Goal: Obtain resource: Obtain resource

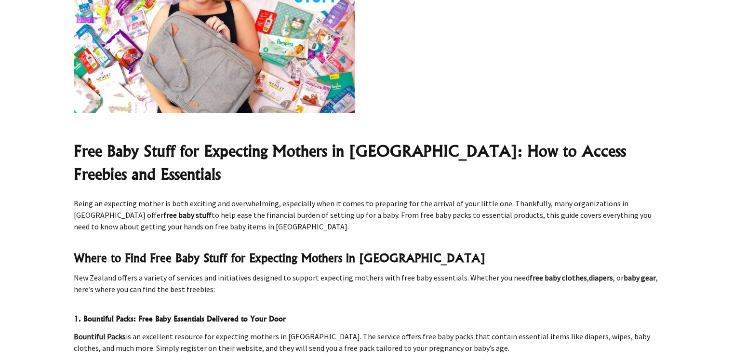
scroll to position [337, 0]
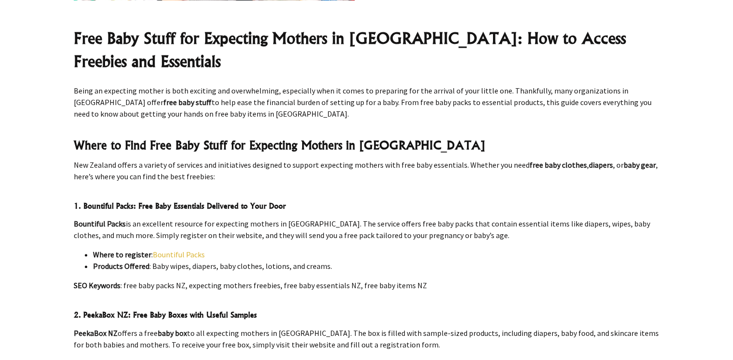
click at [171, 250] on link "Bountiful Packs" at bounding box center [179, 255] width 52 height 10
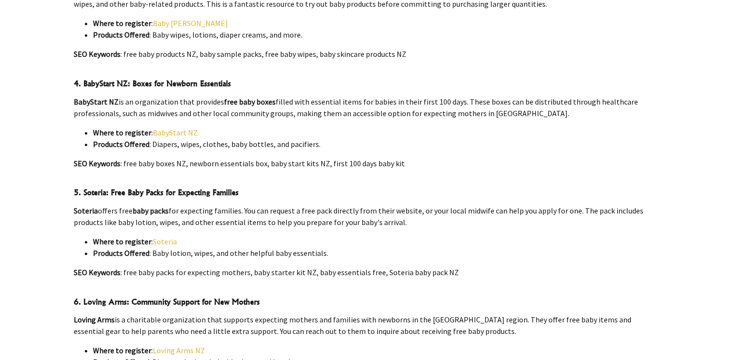
scroll to position [1012, 0]
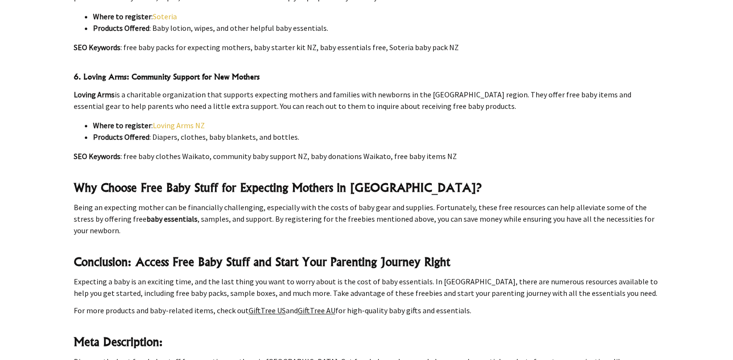
click at [183, 121] on link "Loving Arms NZ" at bounding box center [179, 126] width 52 height 10
click at [187, 121] on link "Loving Arms NZ" at bounding box center [179, 126] width 52 height 10
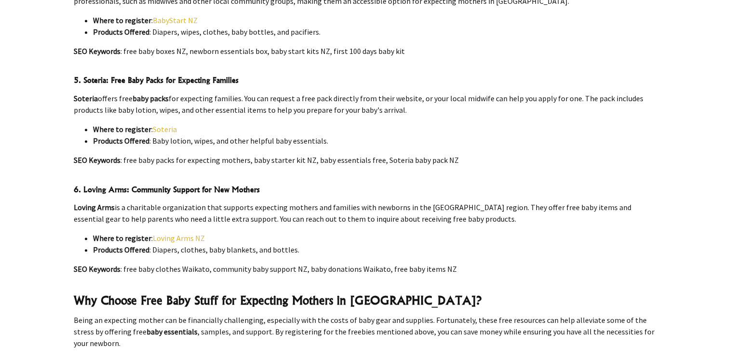
scroll to position [787, 0]
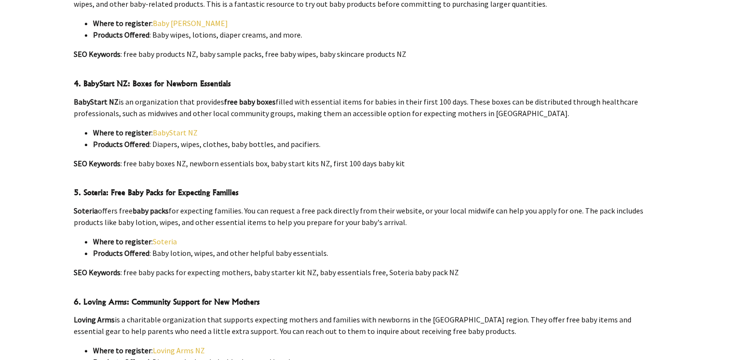
click at [165, 237] on link "Soteria" at bounding box center [165, 242] width 24 height 10
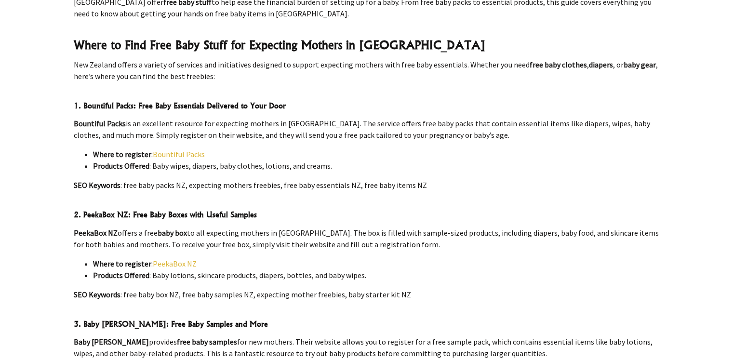
scroll to position [450, 0]
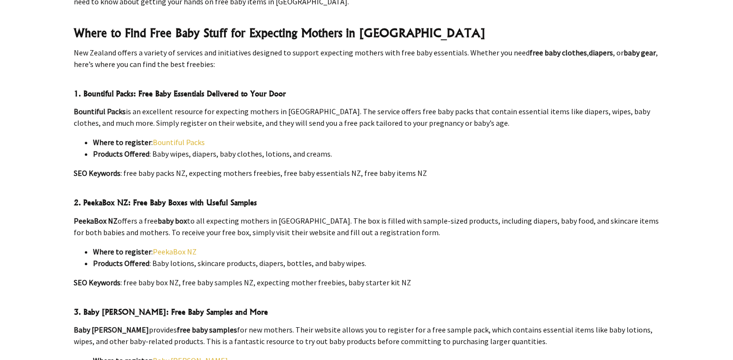
click at [178, 247] on link "PeekaBox NZ" at bounding box center [175, 252] width 44 height 10
